Goal: Task Accomplishment & Management: Complete application form

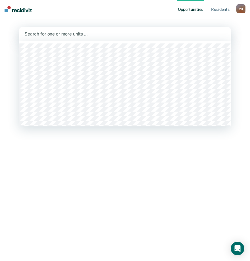
click at [31, 33] on div at bounding box center [124, 34] width 201 height 7
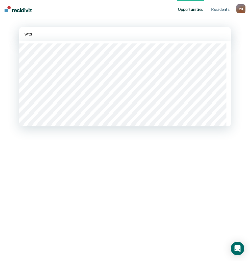
type input "wtsp"
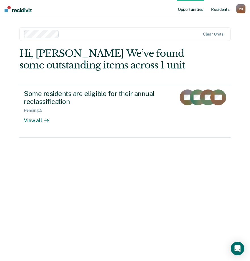
click at [219, 9] on link "Resident s" at bounding box center [220, 9] width 21 height 18
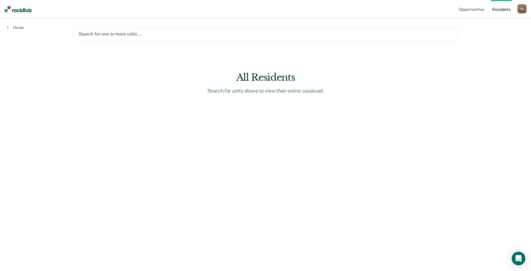
click at [81, 34] on div at bounding box center [266, 34] width 374 height 7
click at [81, 33] on div at bounding box center [266, 34] width 374 height 7
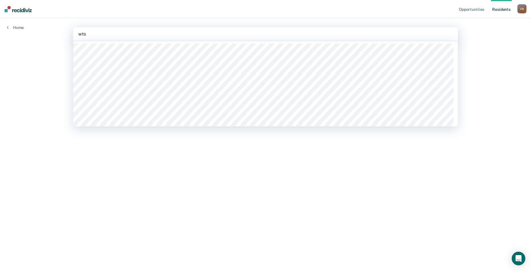
type input "wtsp"
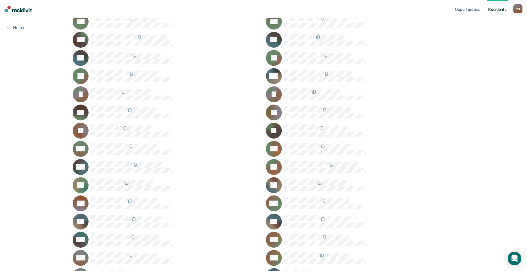
scroll to position [501, 0]
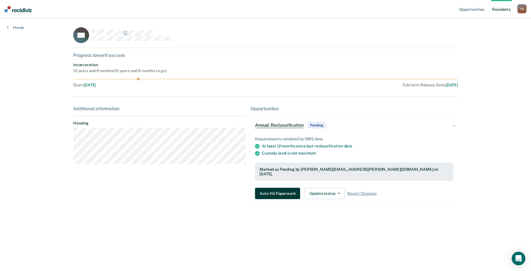
click at [281, 189] on button "Auto-fill Paperwork" at bounding box center [277, 193] width 45 height 11
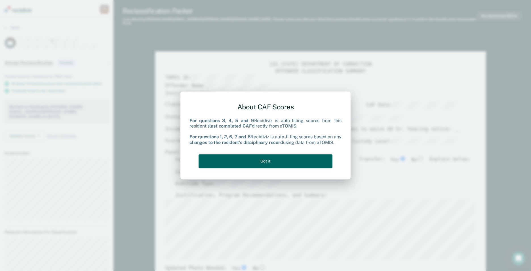
click at [295, 158] on button "Got it" at bounding box center [266, 161] width 134 height 14
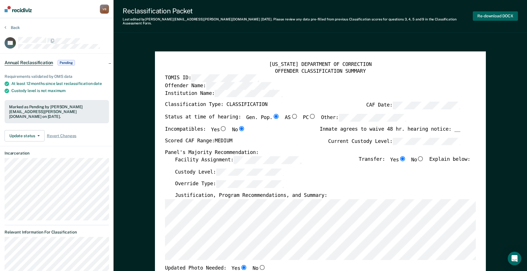
click at [489, 13] on button "Re-download DOCX" at bounding box center [495, 15] width 45 height 9
type textarea "x"
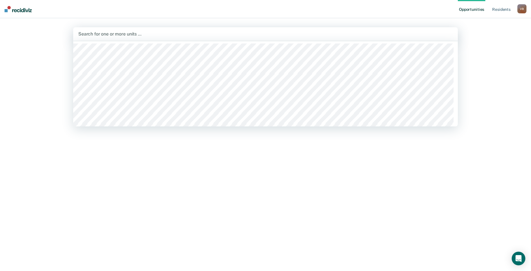
click at [93, 32] on div at bounding box center [265, 34] width 375 height 7
type input "wtsp"
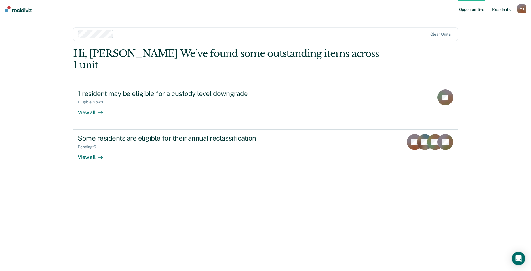
click at [506, 8] on link "Resident s" at bounding box center [501, 9] width 21 height 18
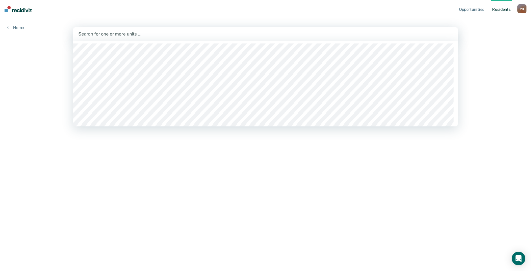
click at [81, 32] on div at bounding box center [265, 34] width 375 height 7
type input "wtsp"
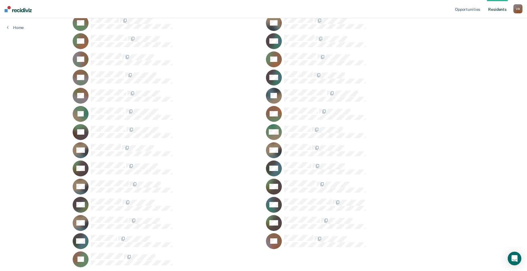
scroll to position [906, 0]
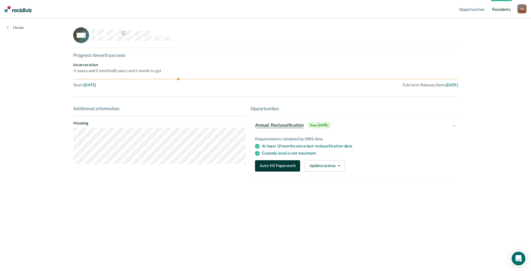
click at [278, 168] on button "Auto-fill Paperwork" at bounding box center [277, 165] width 45 height 11
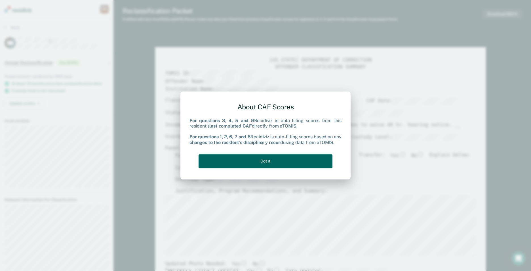
click at [276, 162] on button "Got it" at bounding box center [266, 161] width 134 height 14
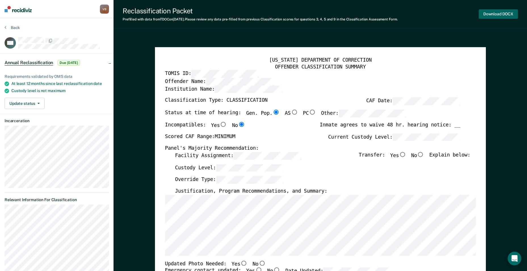
click at [492, 12] on button "Download DOCX" at bounding box center [498, 13] width 39 height 9
type textarea "x"
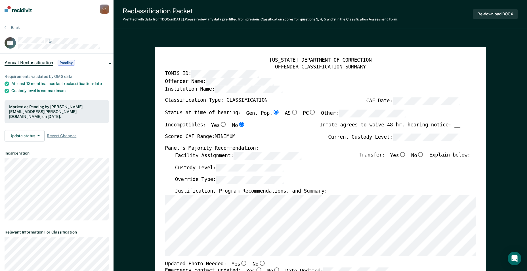
click at [521, 5] on div "Reclassification Packet Prefilled with data from TDOC on [DATE] . Please review…" at bounding box center [321, 14] width 414 height 28
